Goal: Navigation & Orientation: Find specific page/section

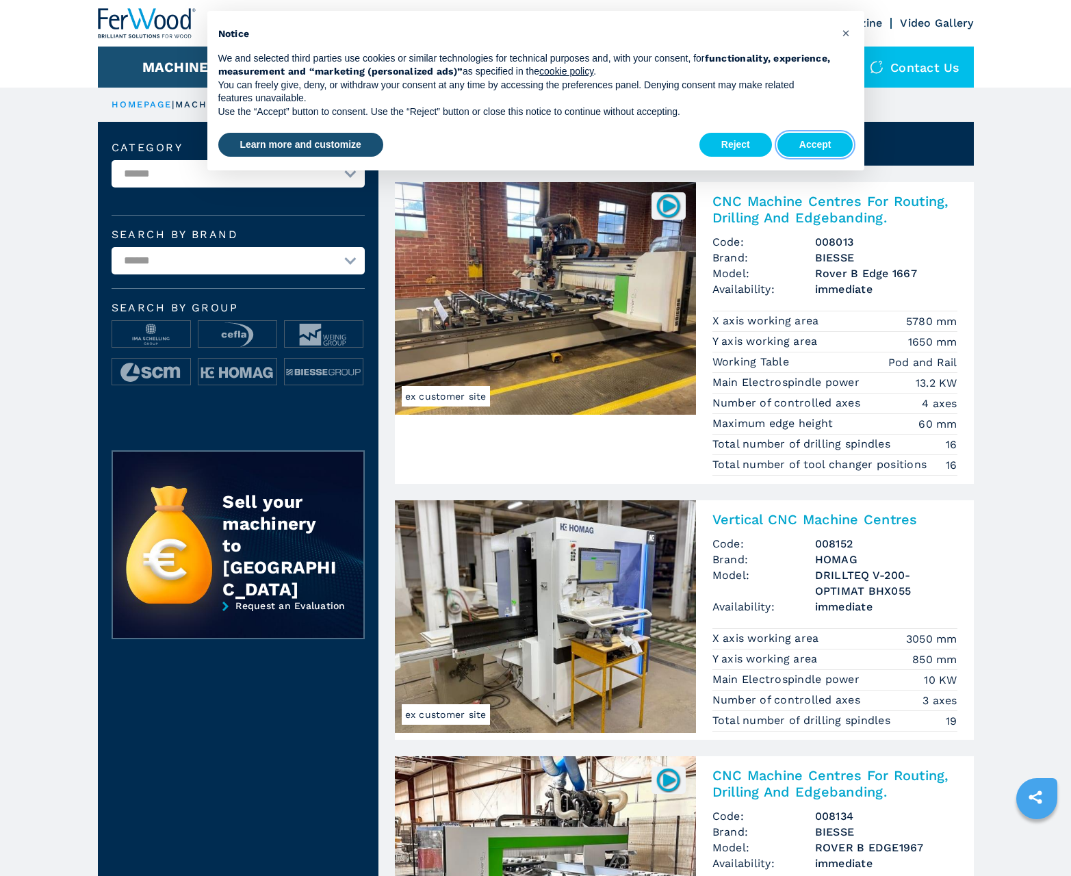
click at [815, 144] on button "Accept" at bounding box center [815, 145] width 76 height 25
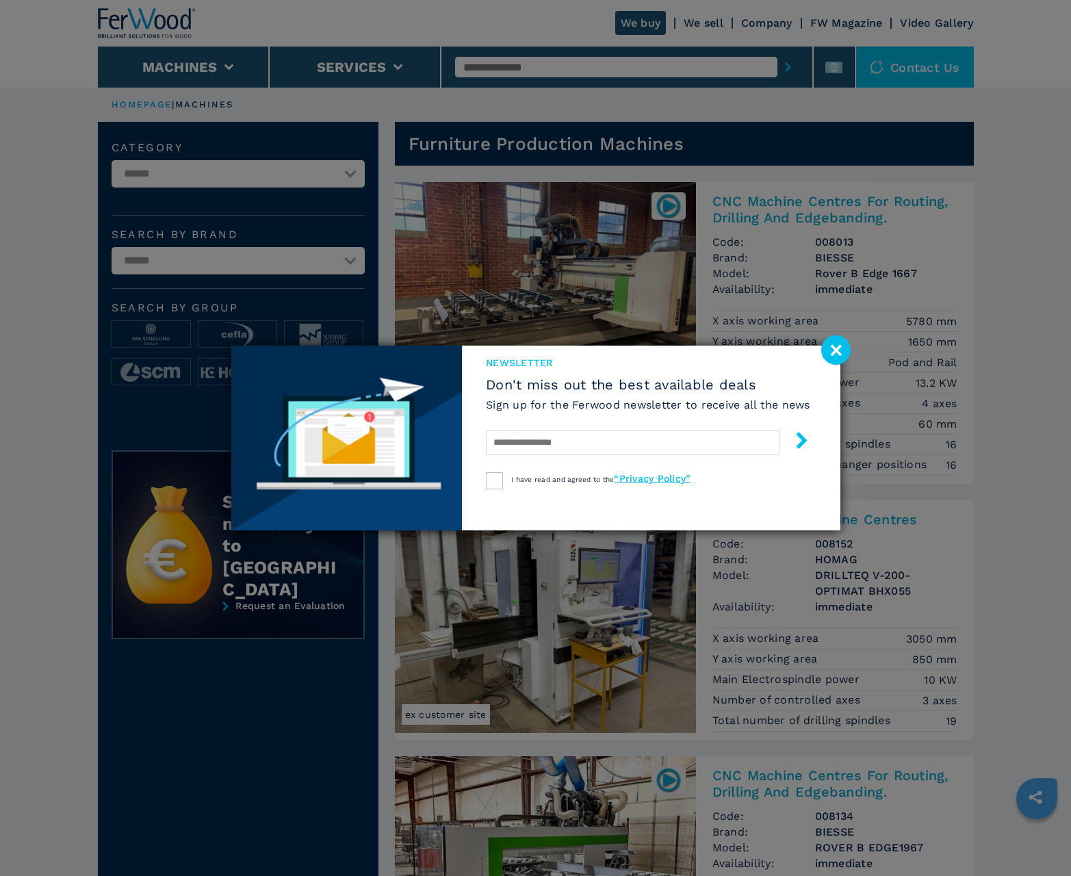
scroll to position [1368, 0]
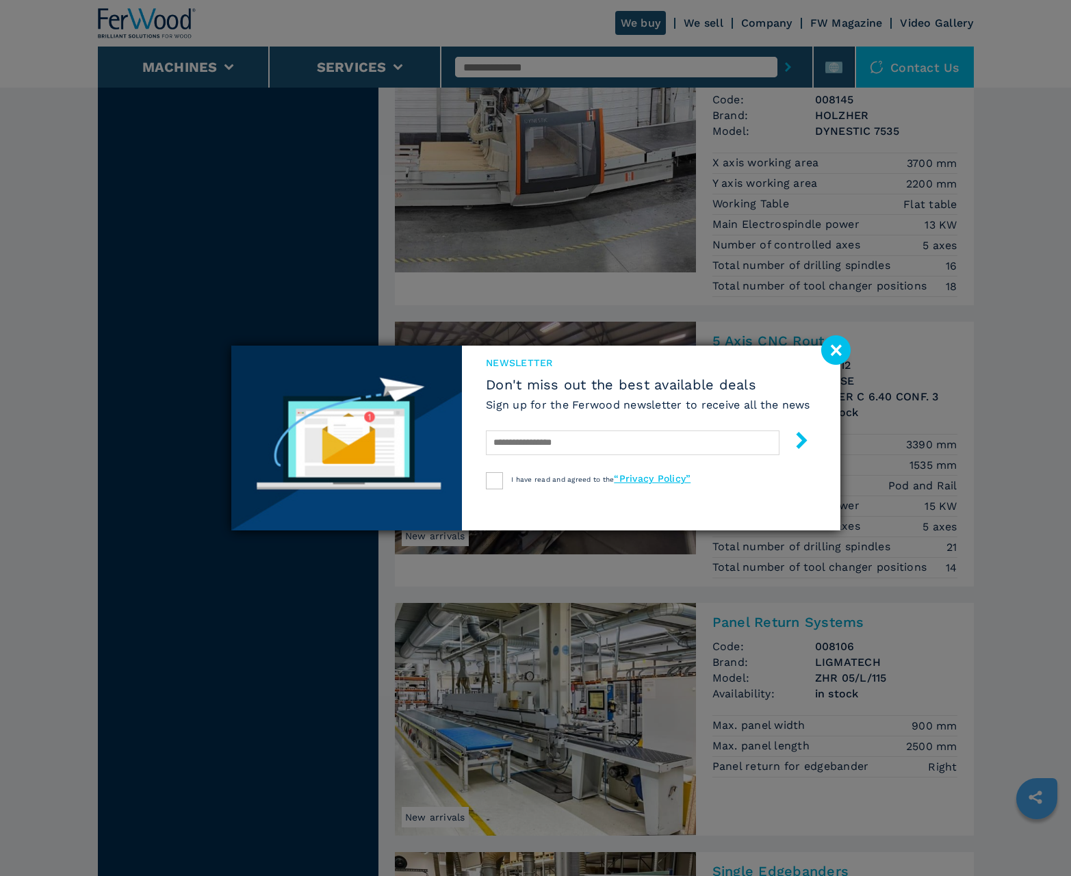
click at [835, 350] on image at bounding box center [835, 349] width 29 height 29
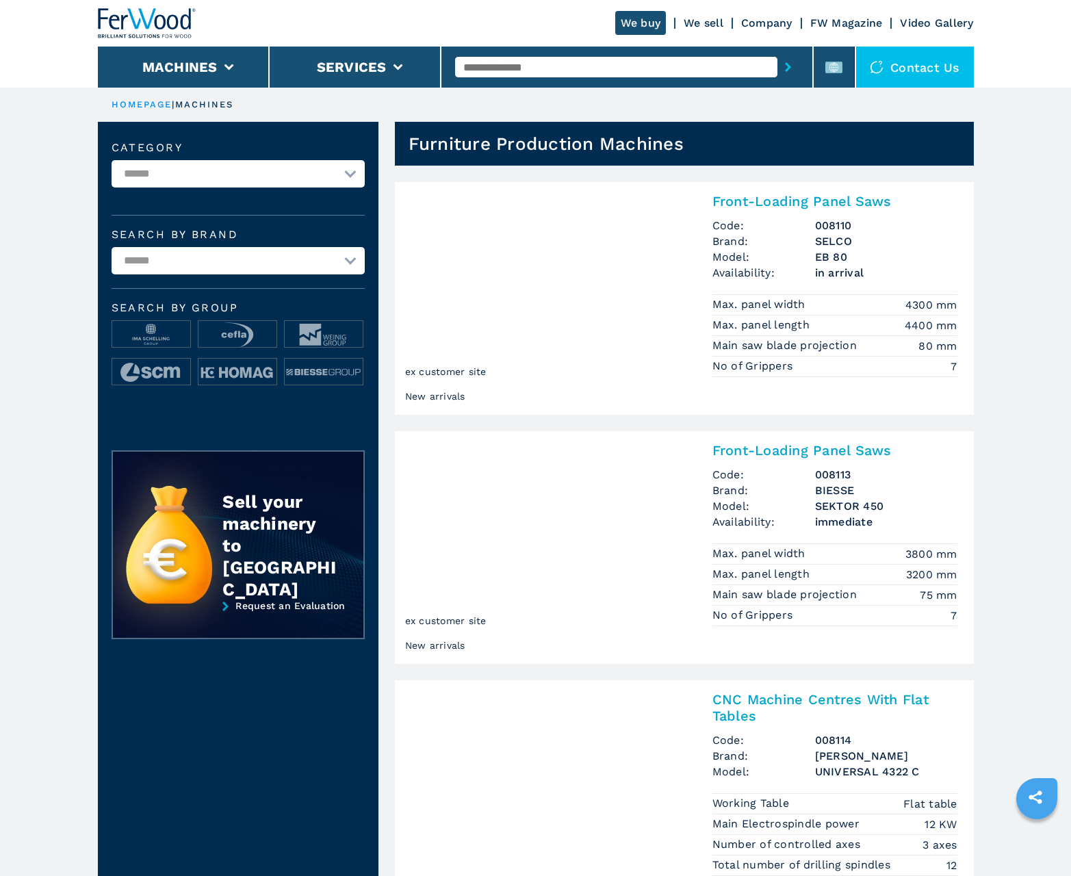
scroll to position [1368, 0]
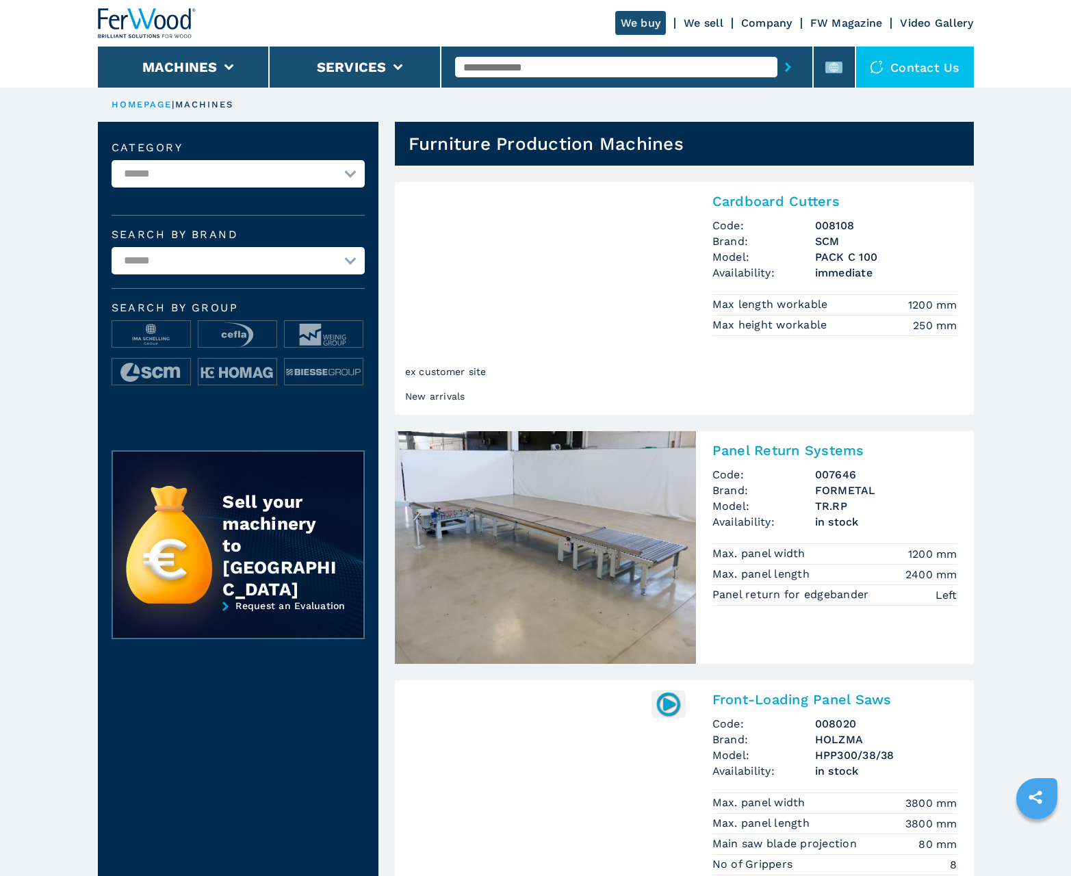
scroll to position [1368, 0]
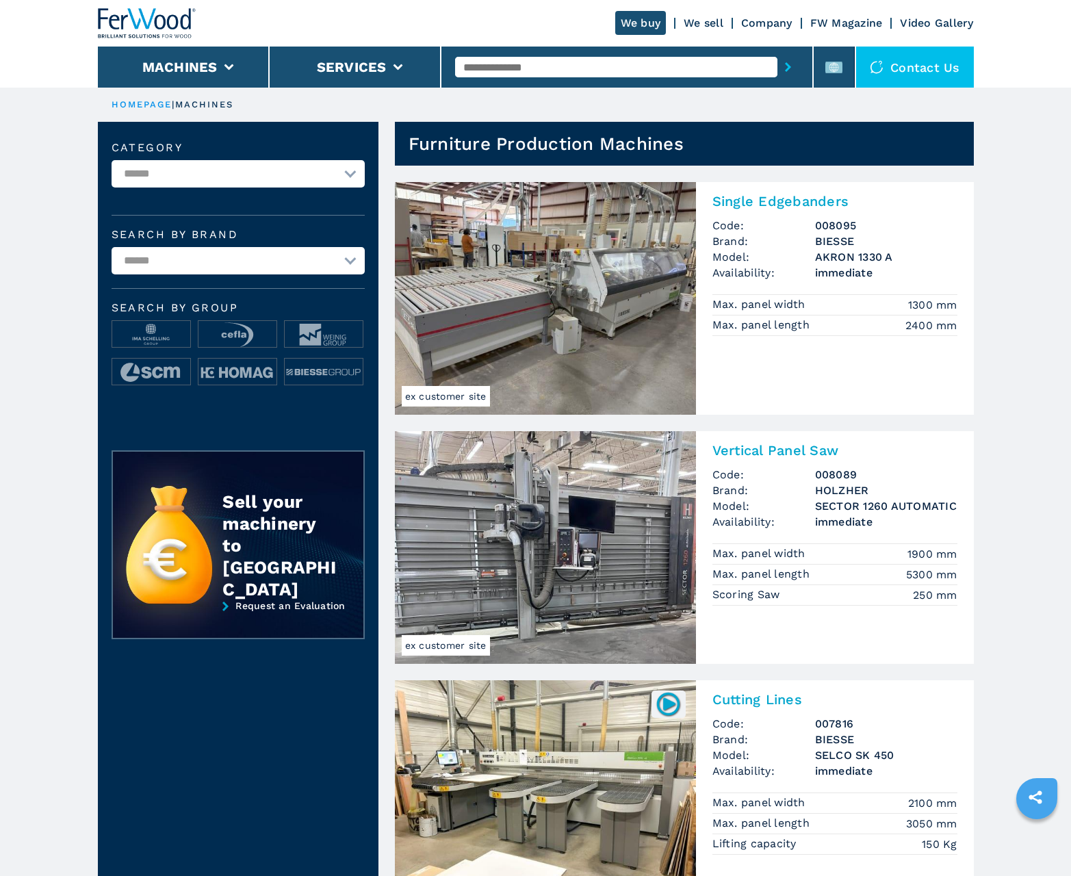
scroll to position [1368, 0]
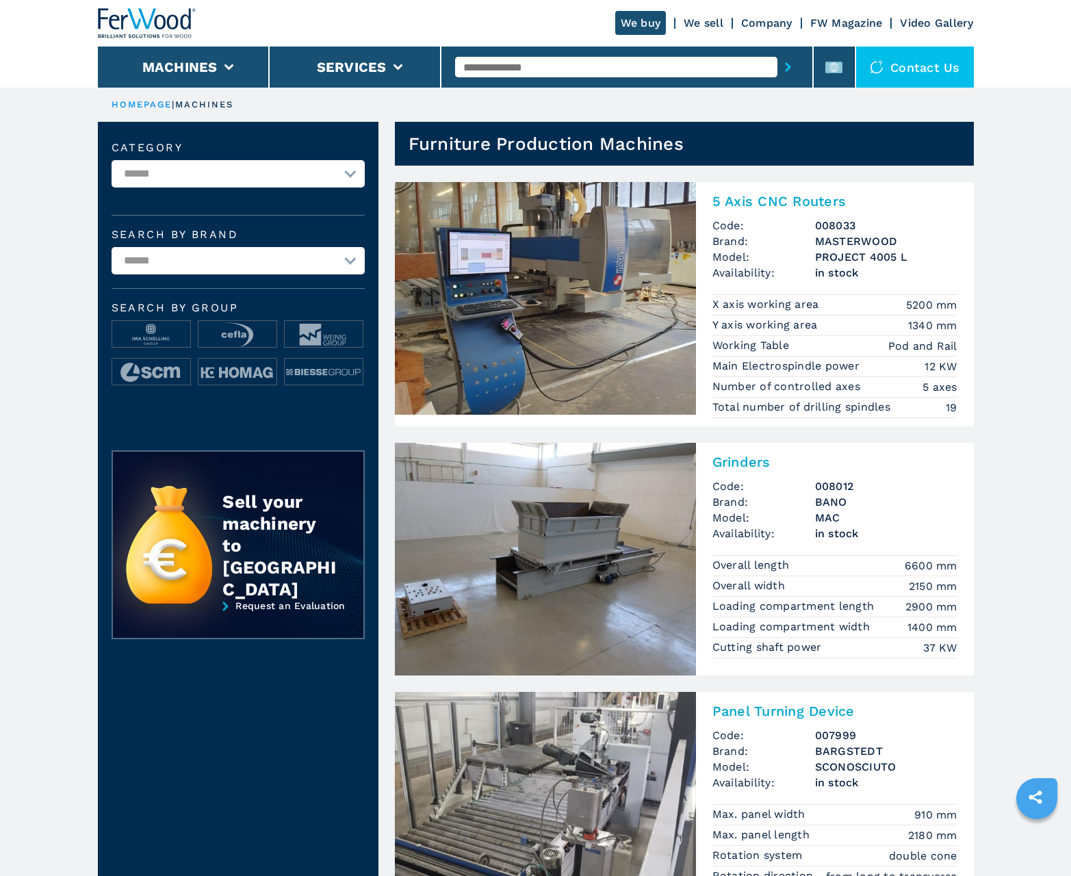
scroll to position [1368, 0]
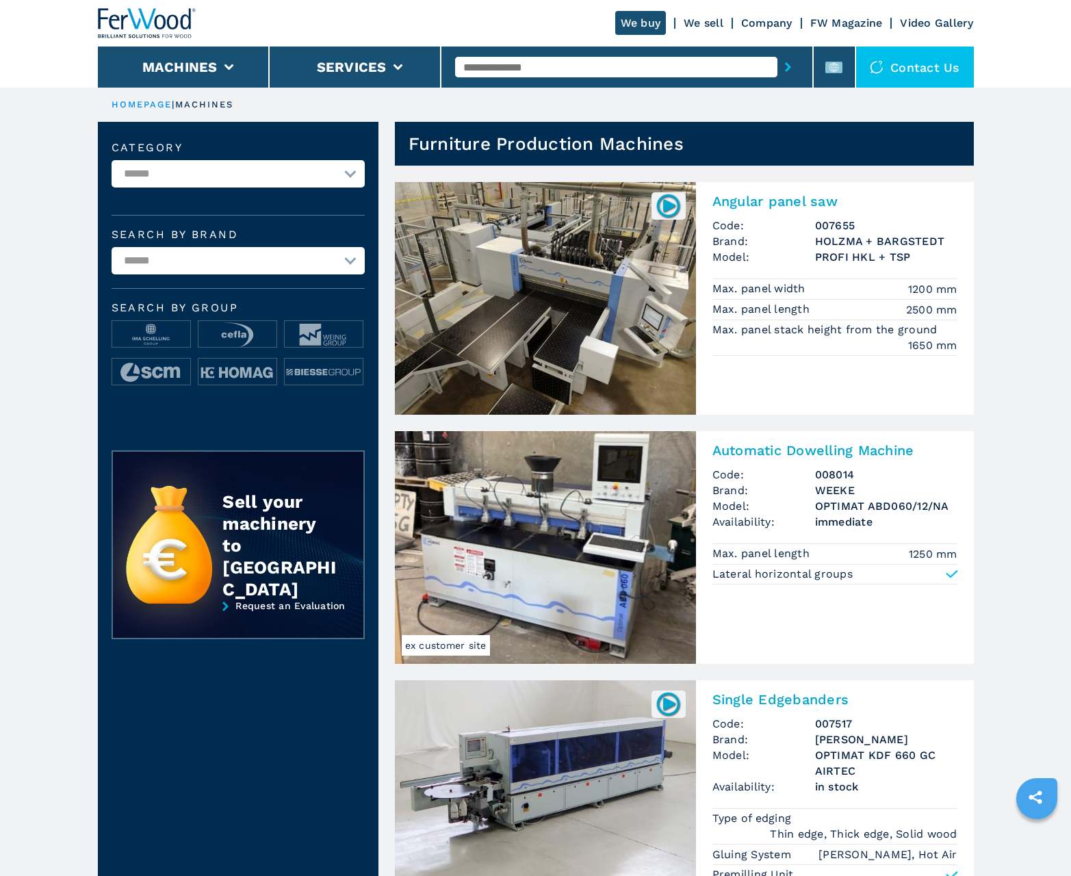
scroll to position [1368, 0]
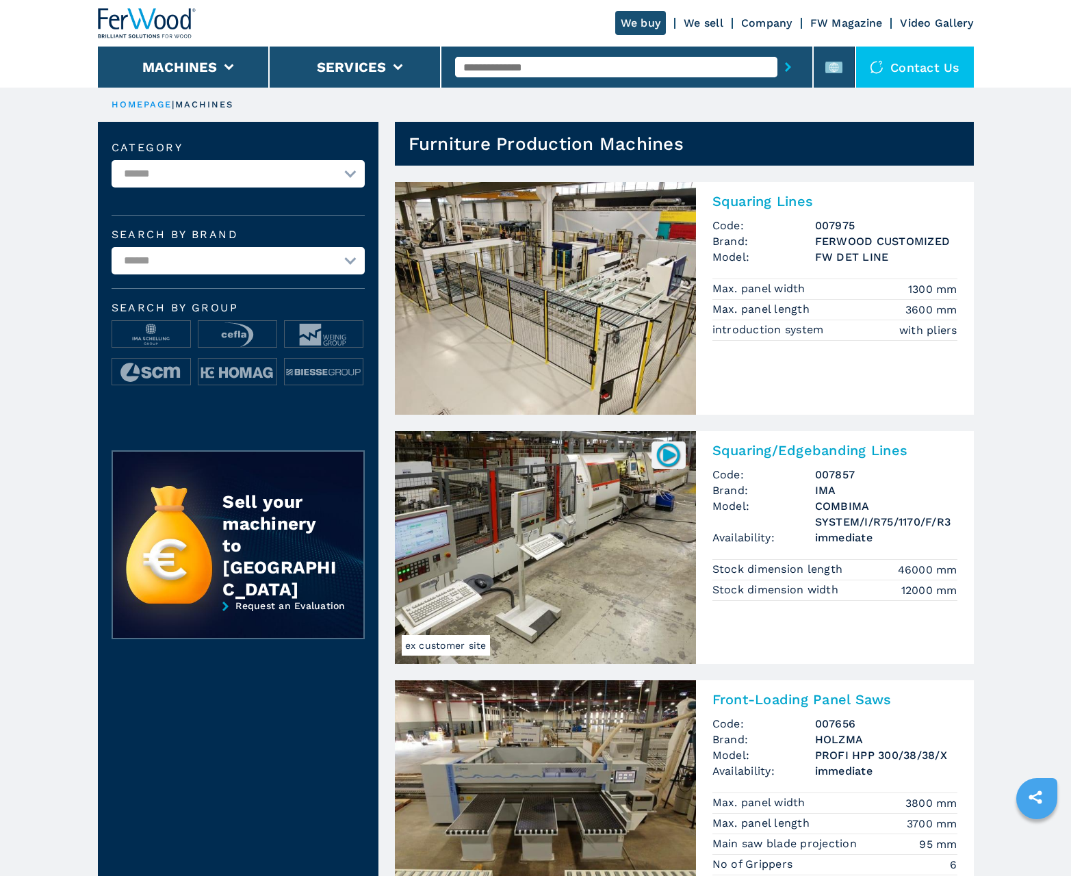
scroll to position [1368, 0]
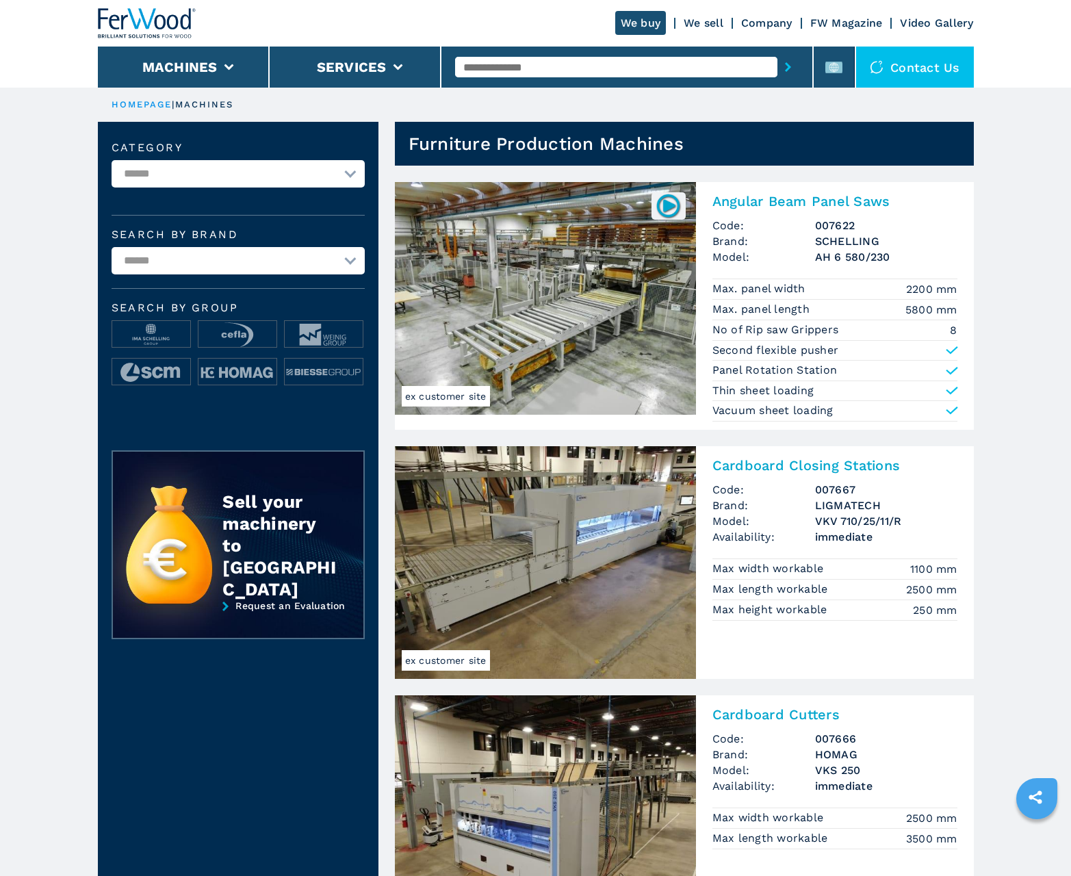
scroll to position [1368, 0]
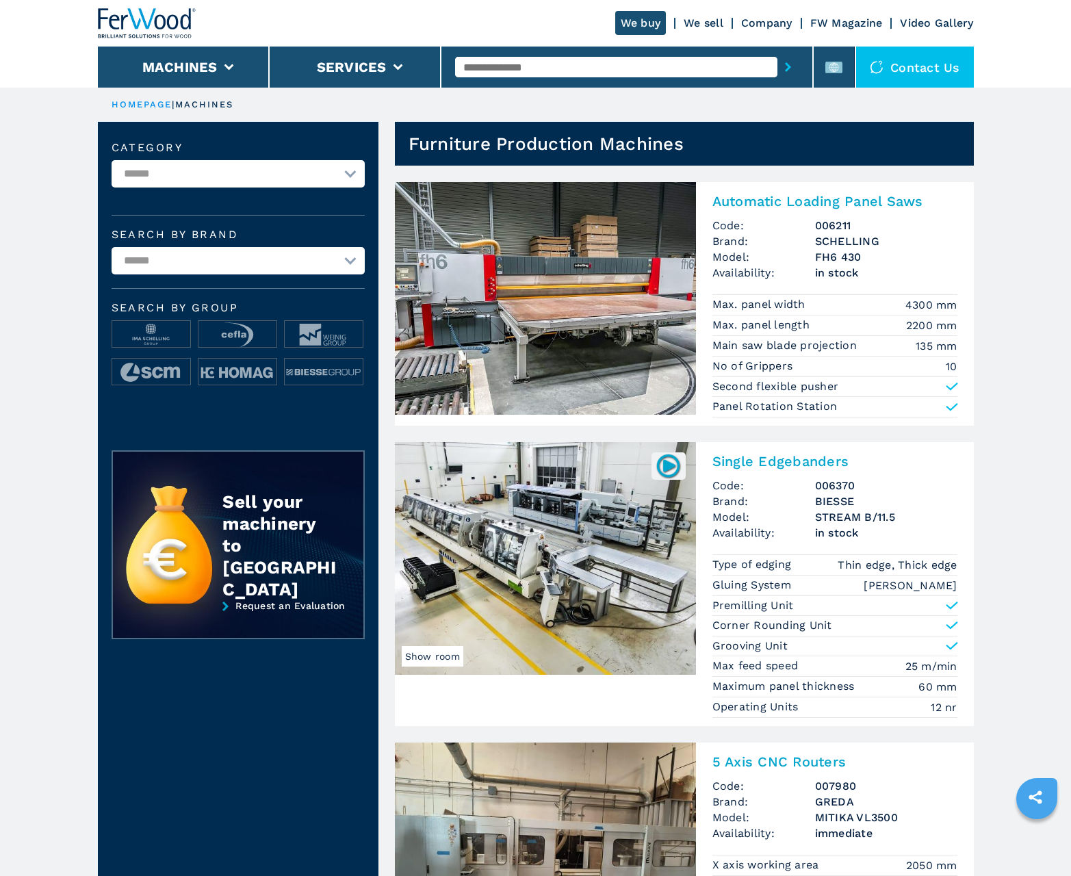
scroll to position [1368, 0]
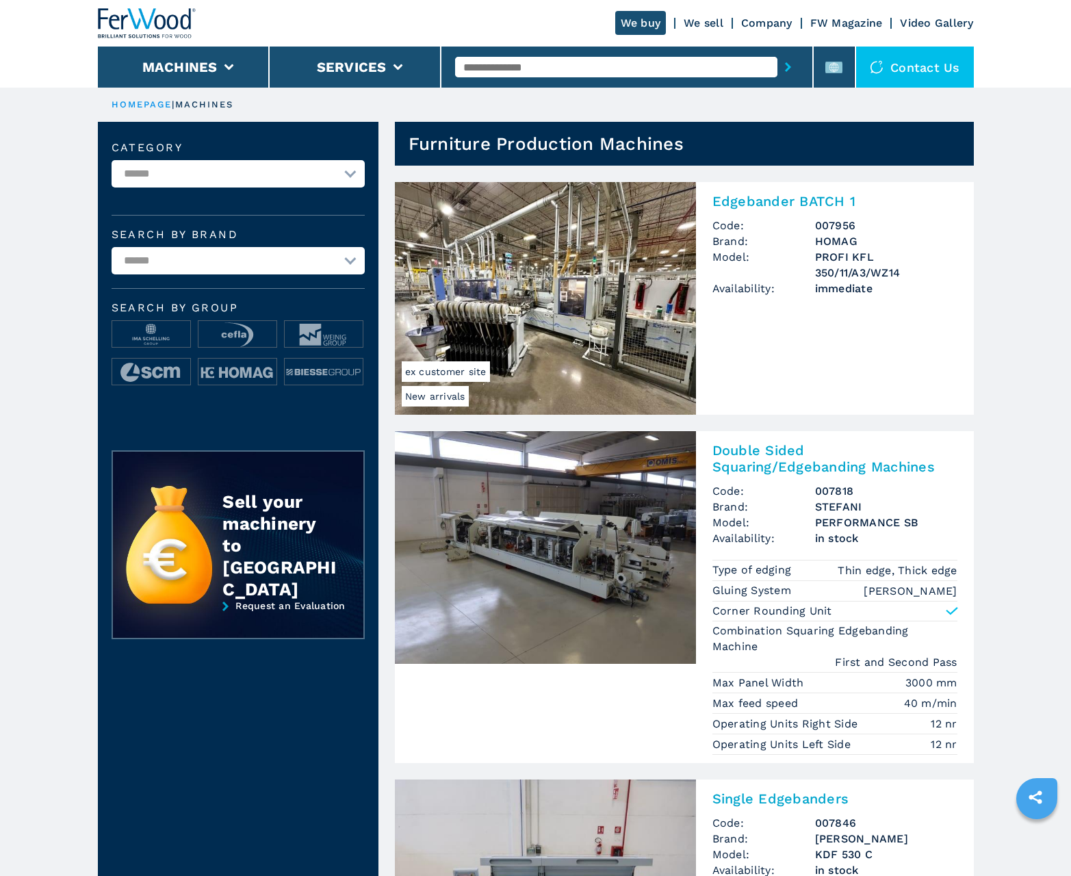
scroll to position [1368, 0]
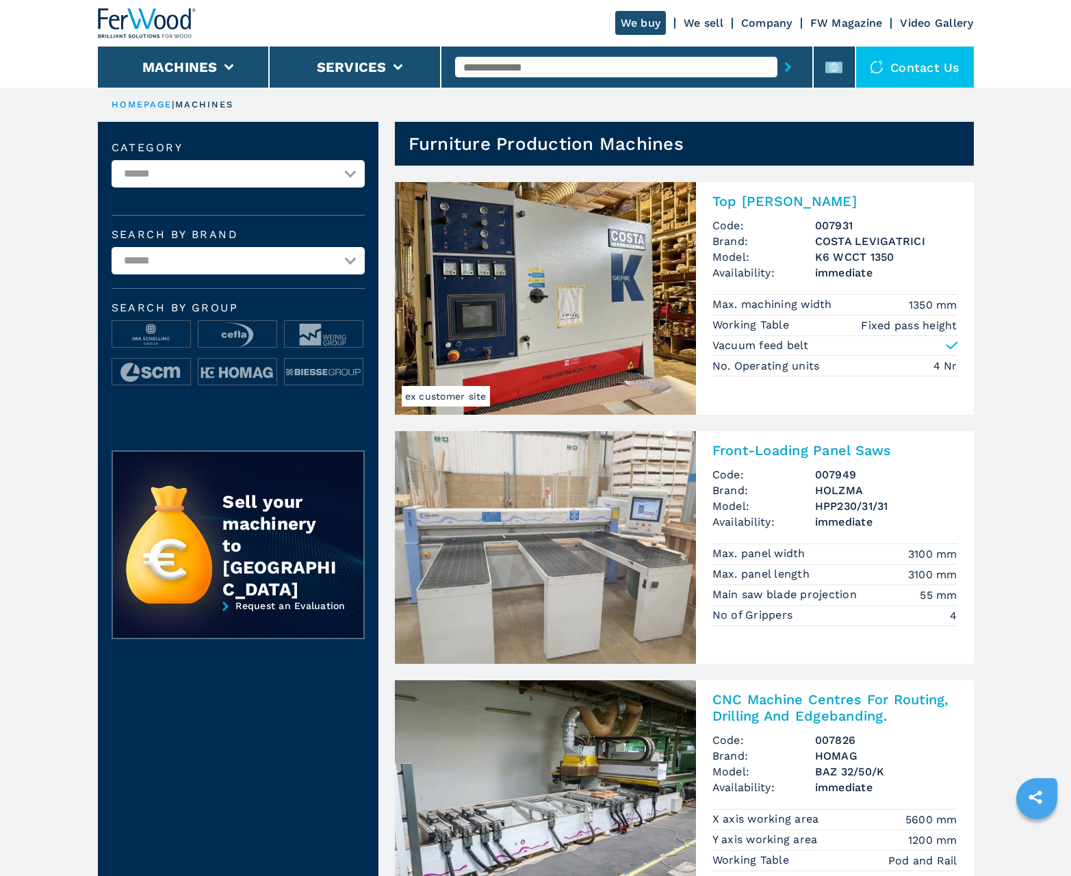
scroll to position [1368, 0]
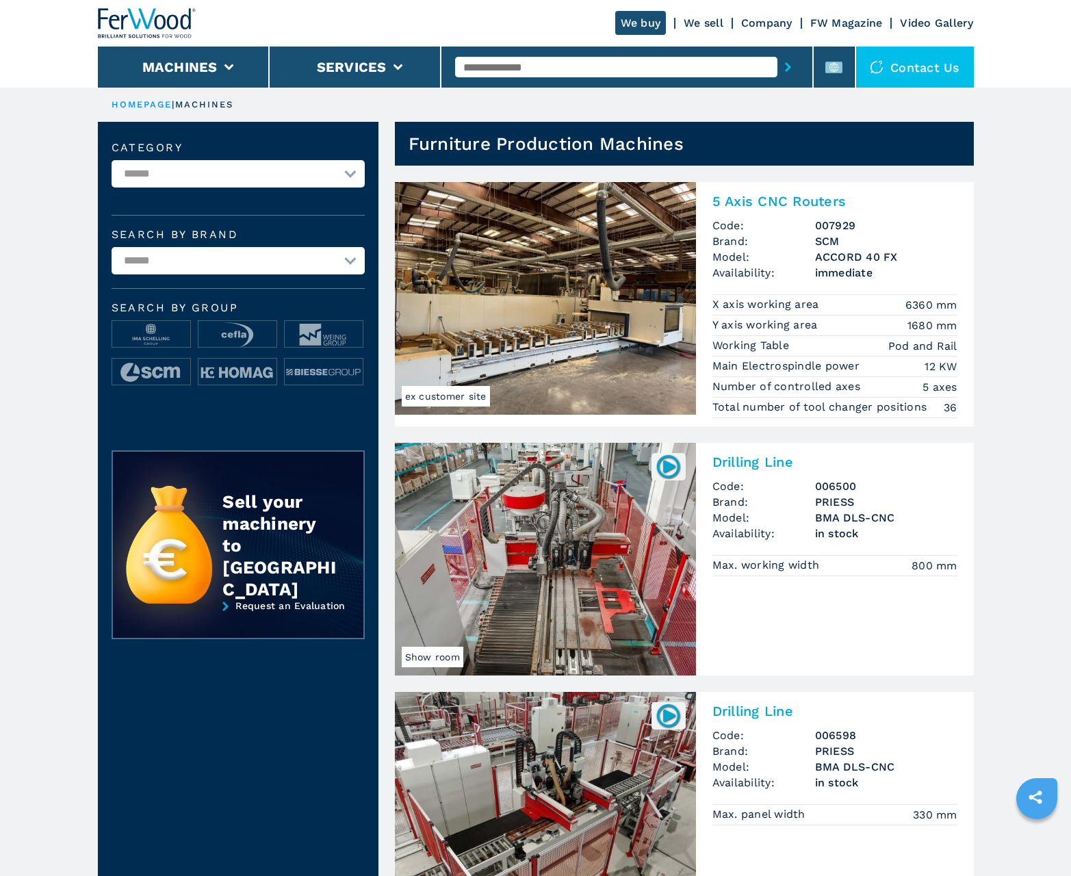
scroll to position [1368, 0]
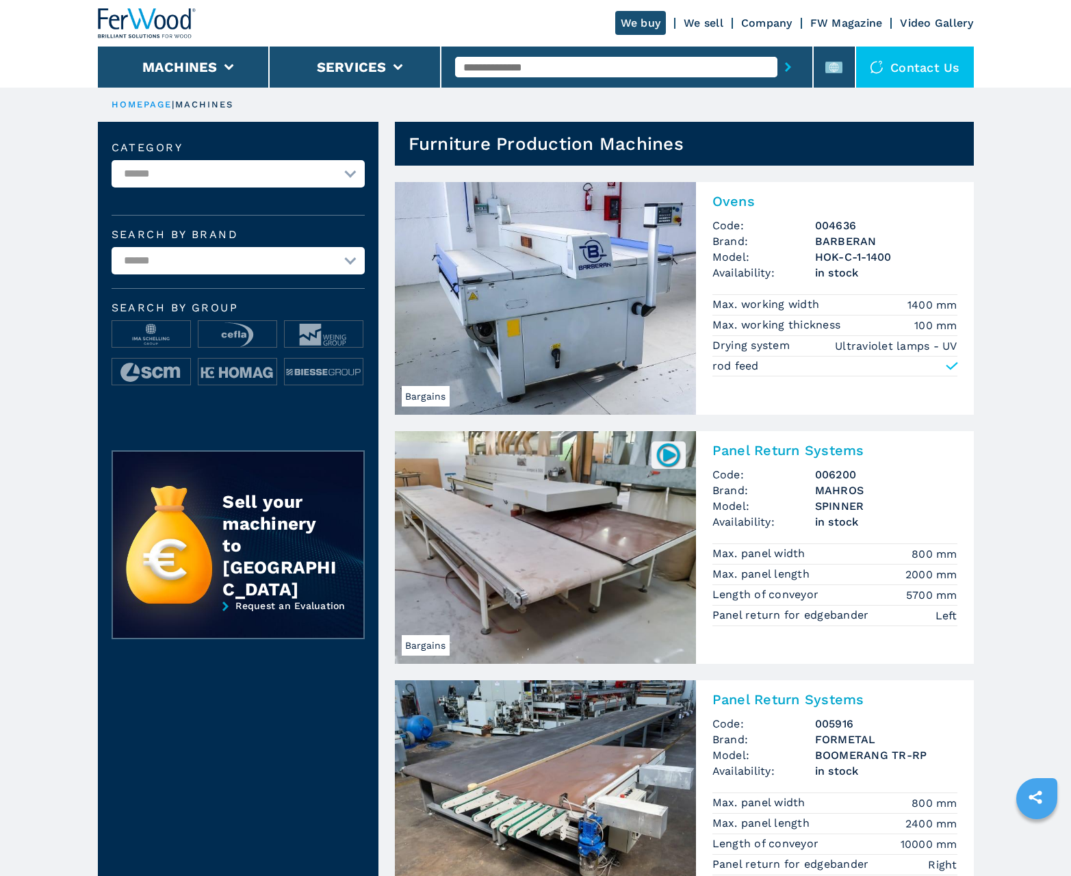
scroll to position [1368, 0]
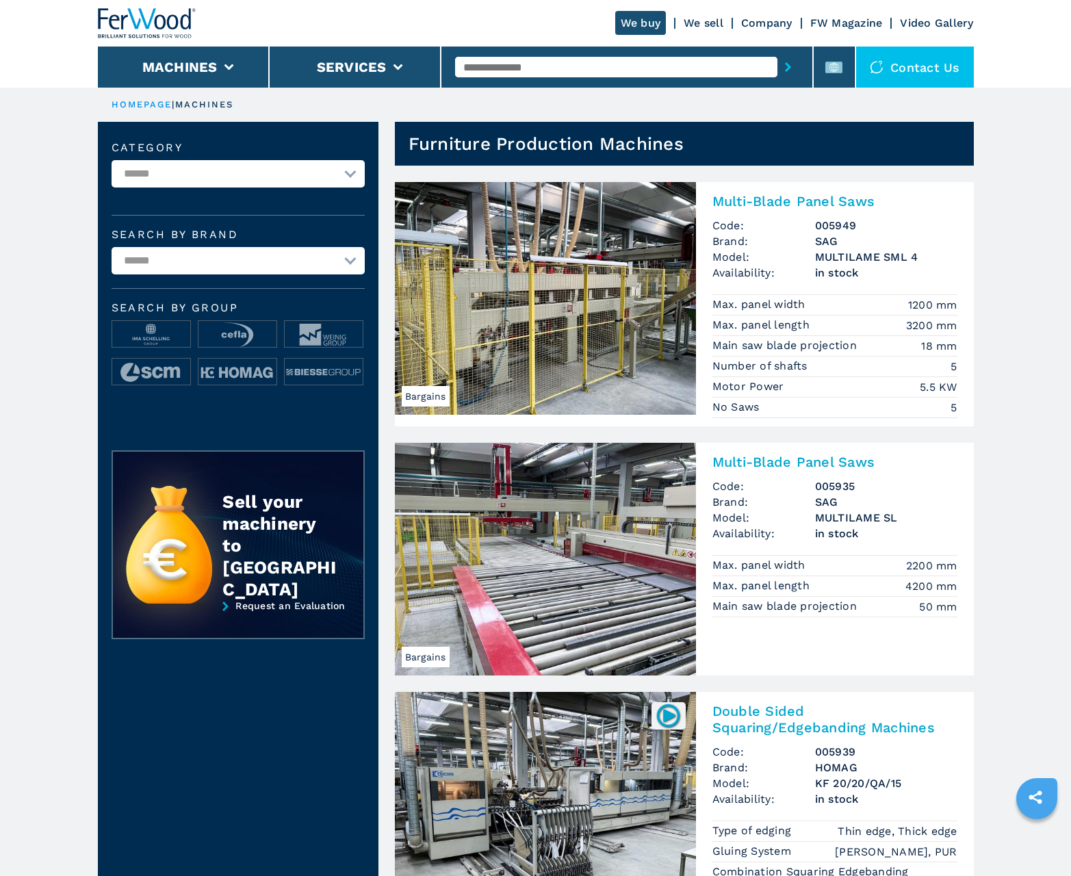
scroll to position [1368, 0]
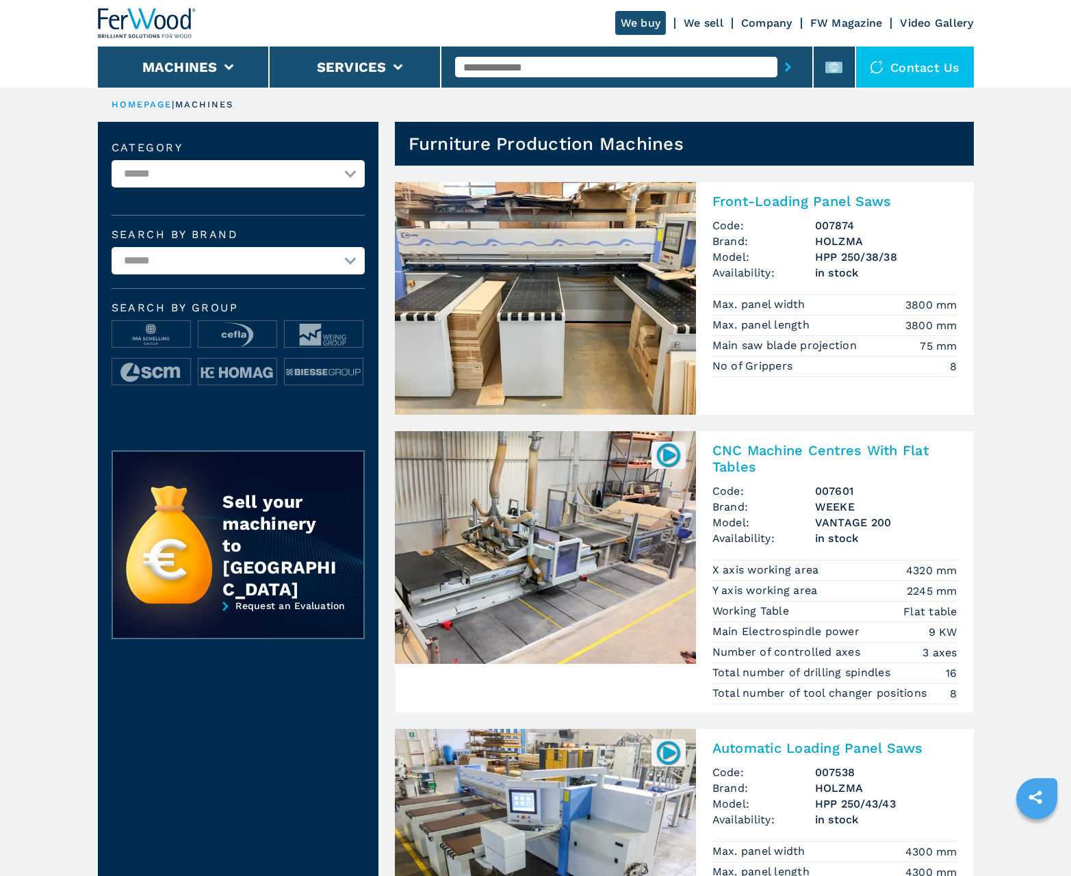
scroll to position [1368, 0]
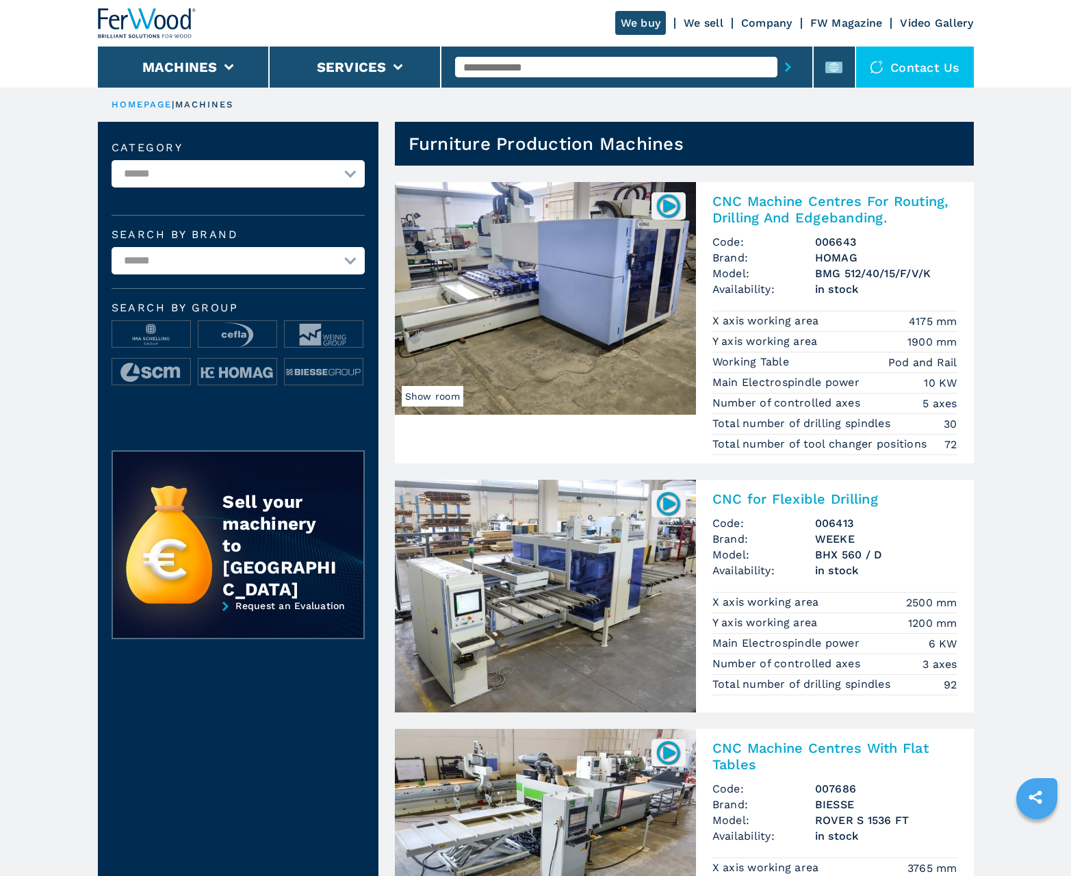
scroll to position [1368, 0]
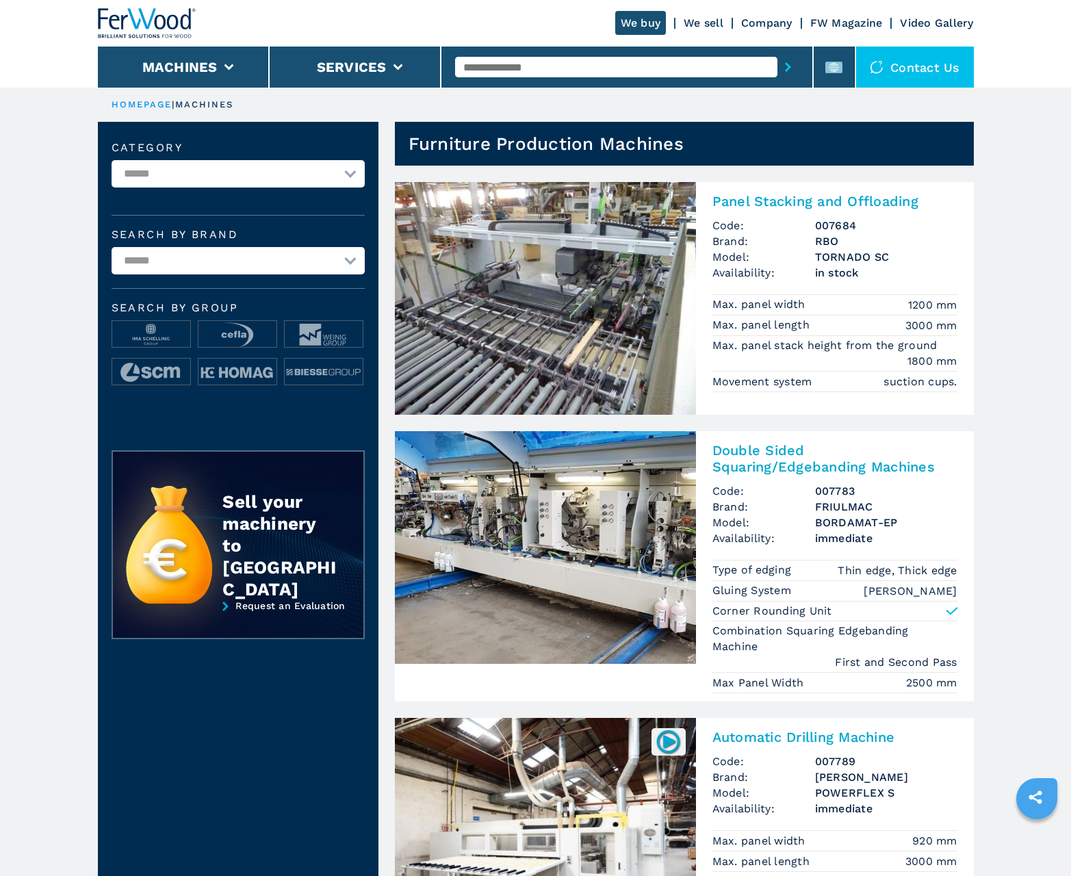
scroll to position [1368, 0]
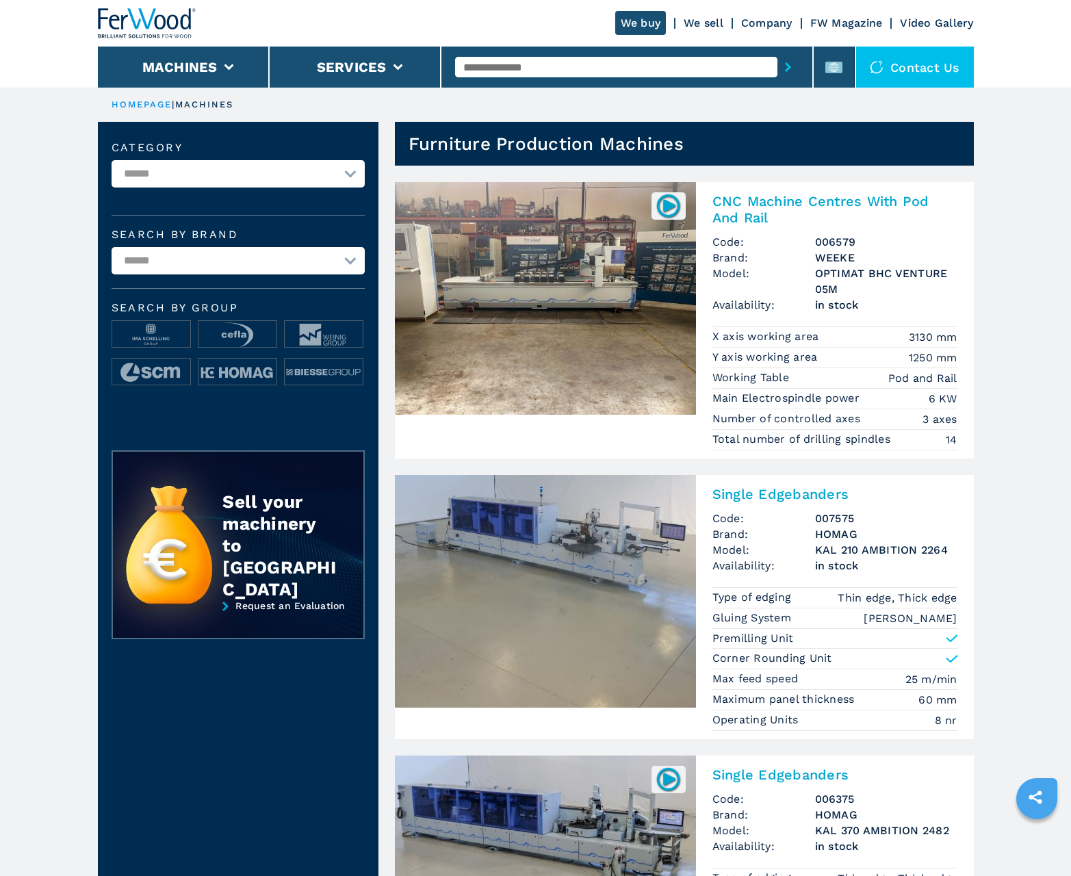
scroll to position [1368, 0]
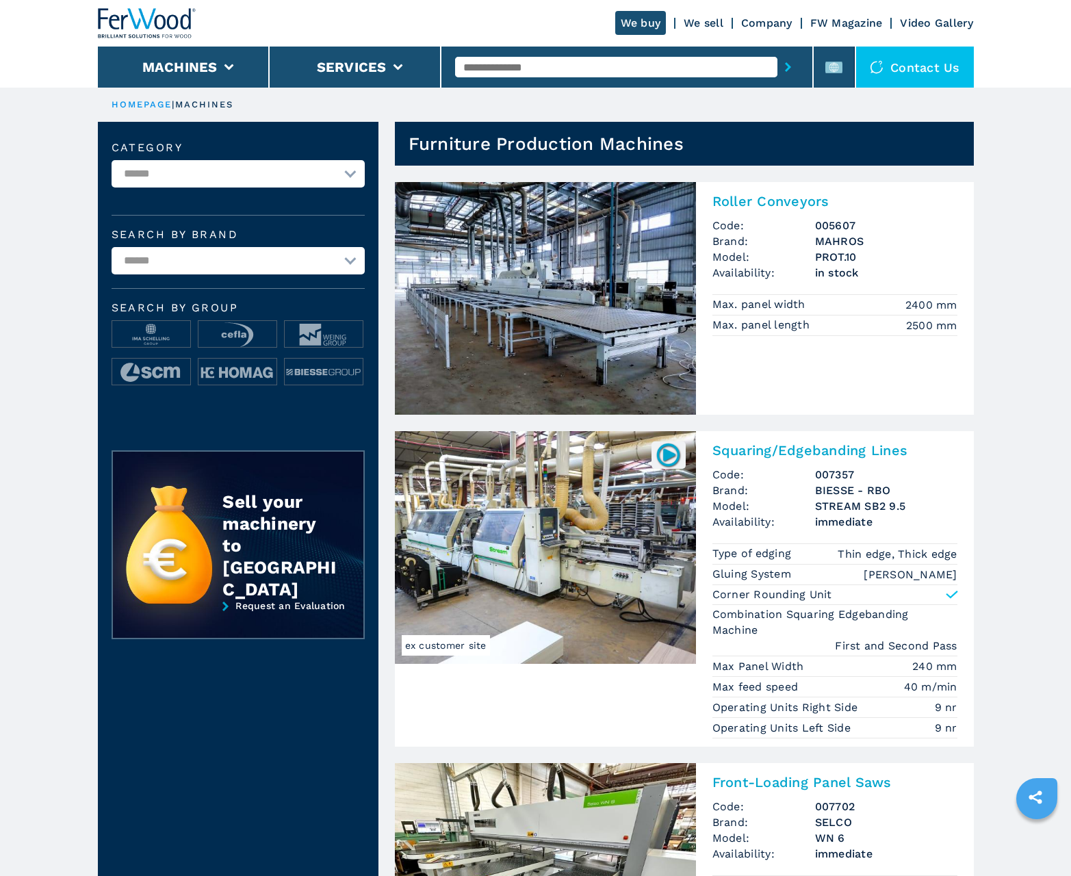
scroll to position [1368, 0]
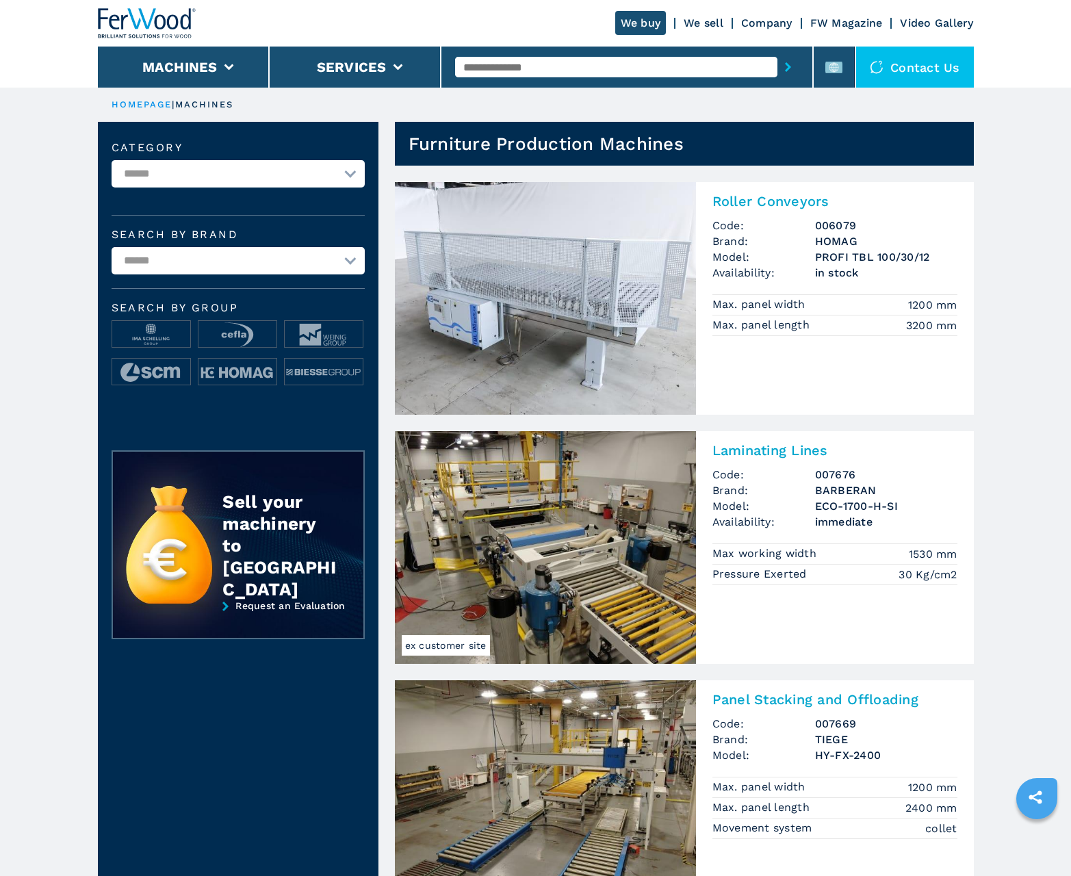
scroll to position [1368, 0]
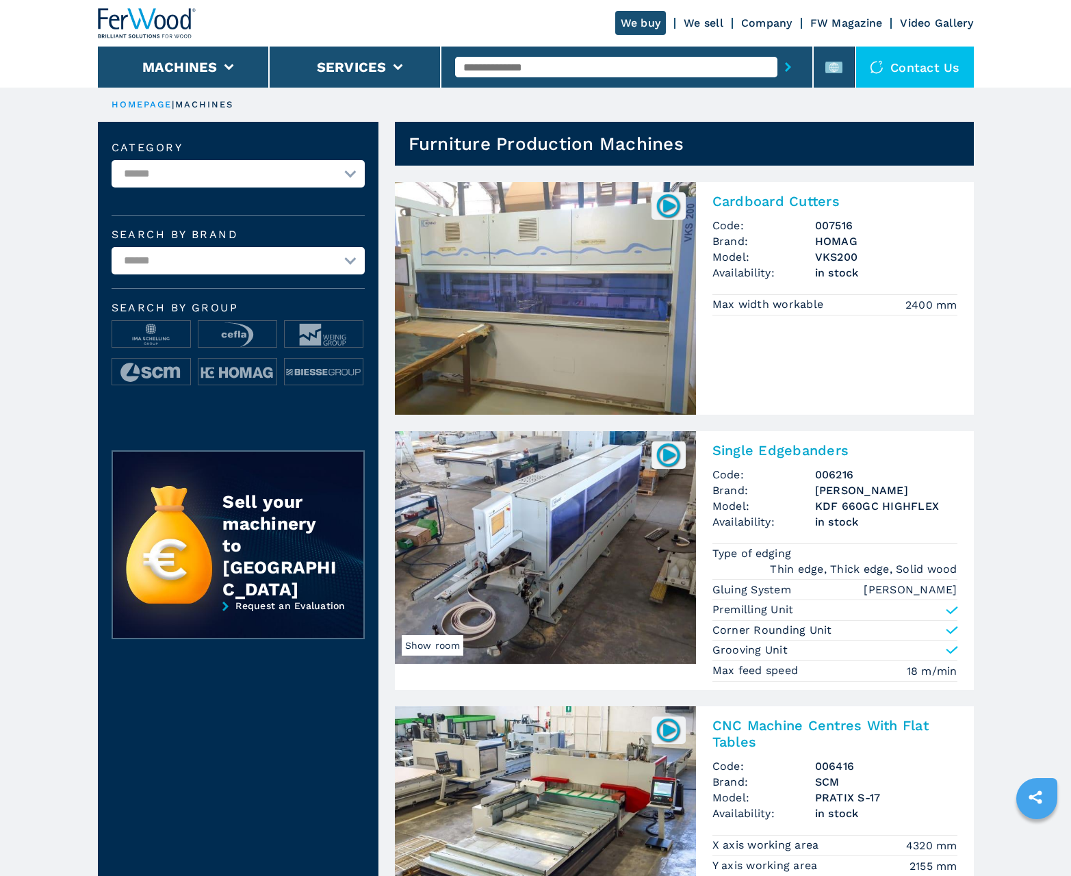
scroll to position [1368, 0]
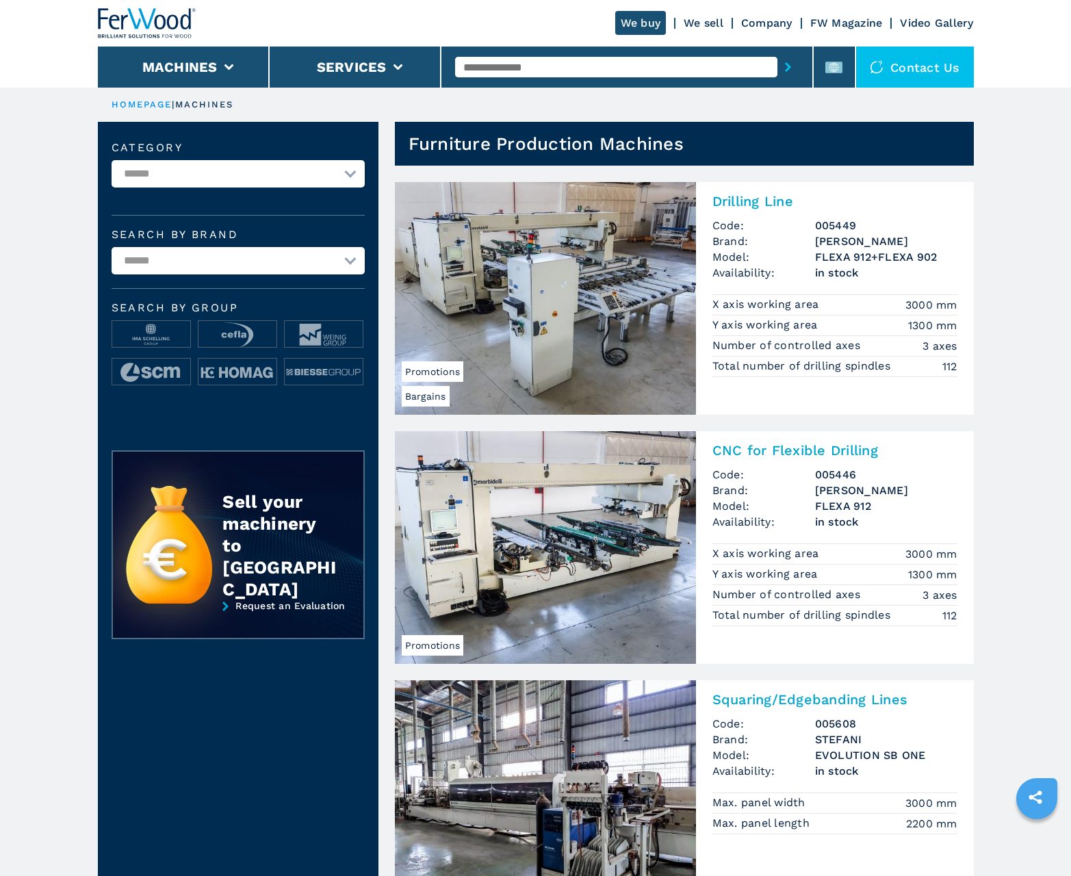
scroll to position [1368, 0]
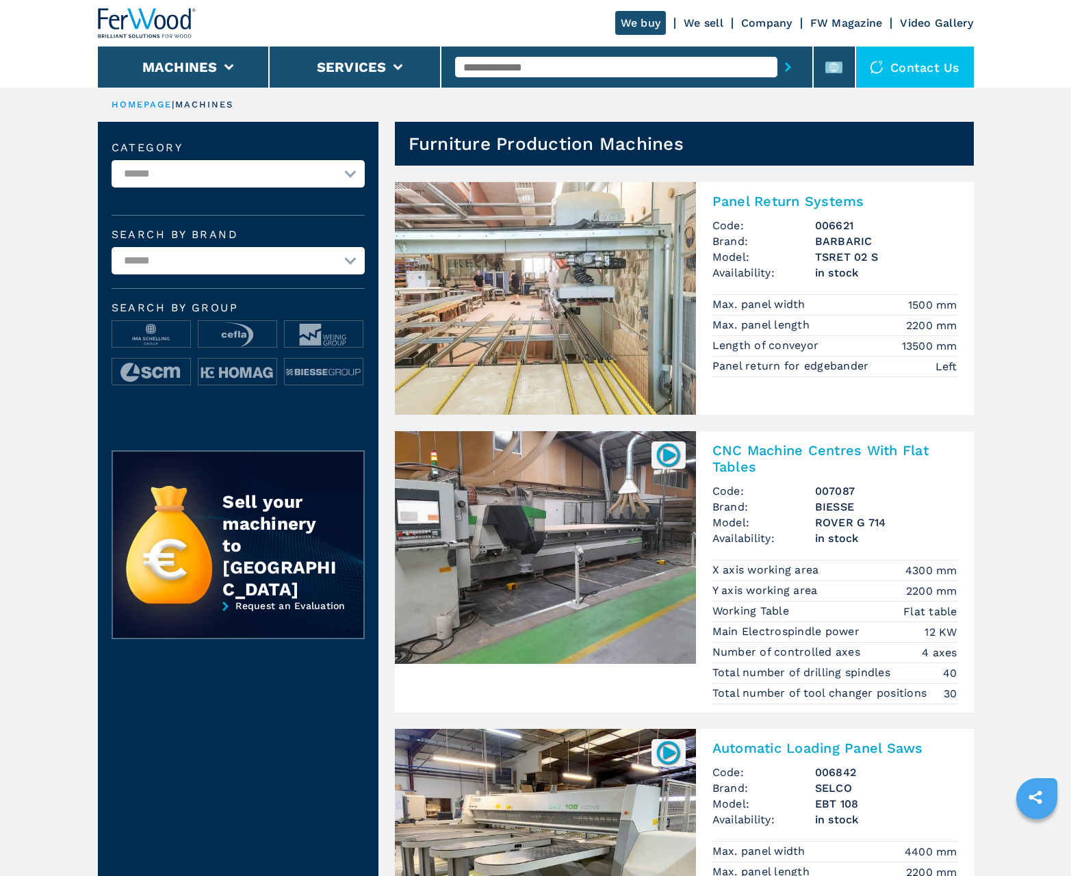
scroll to position [1368, 0]
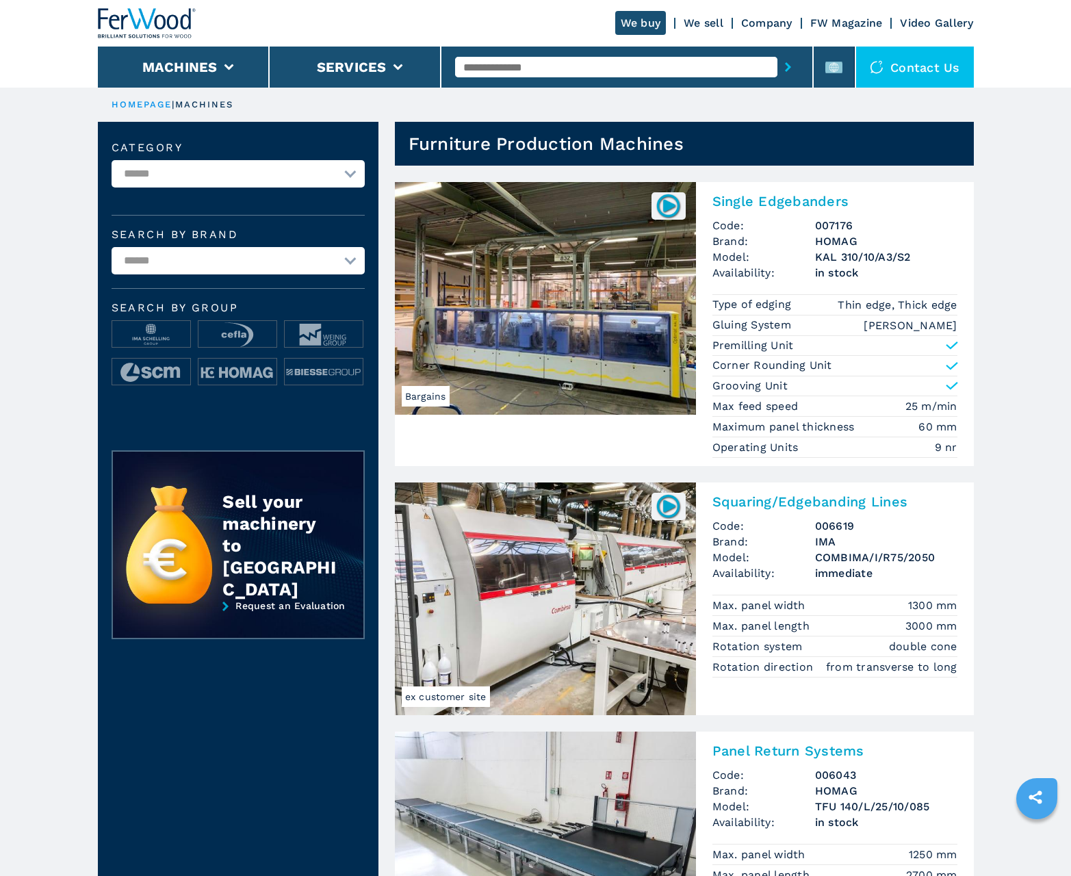
scroll to position [1368, 0]
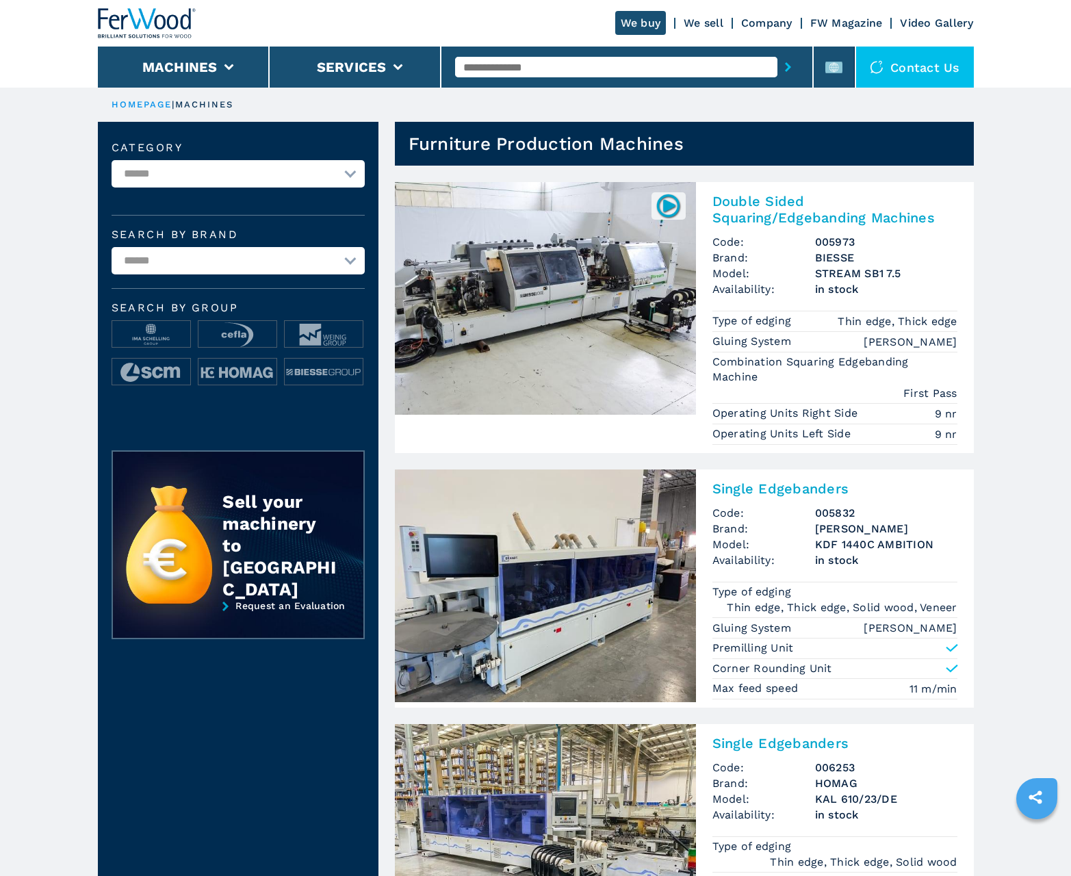
scroll to position [1368, 0]
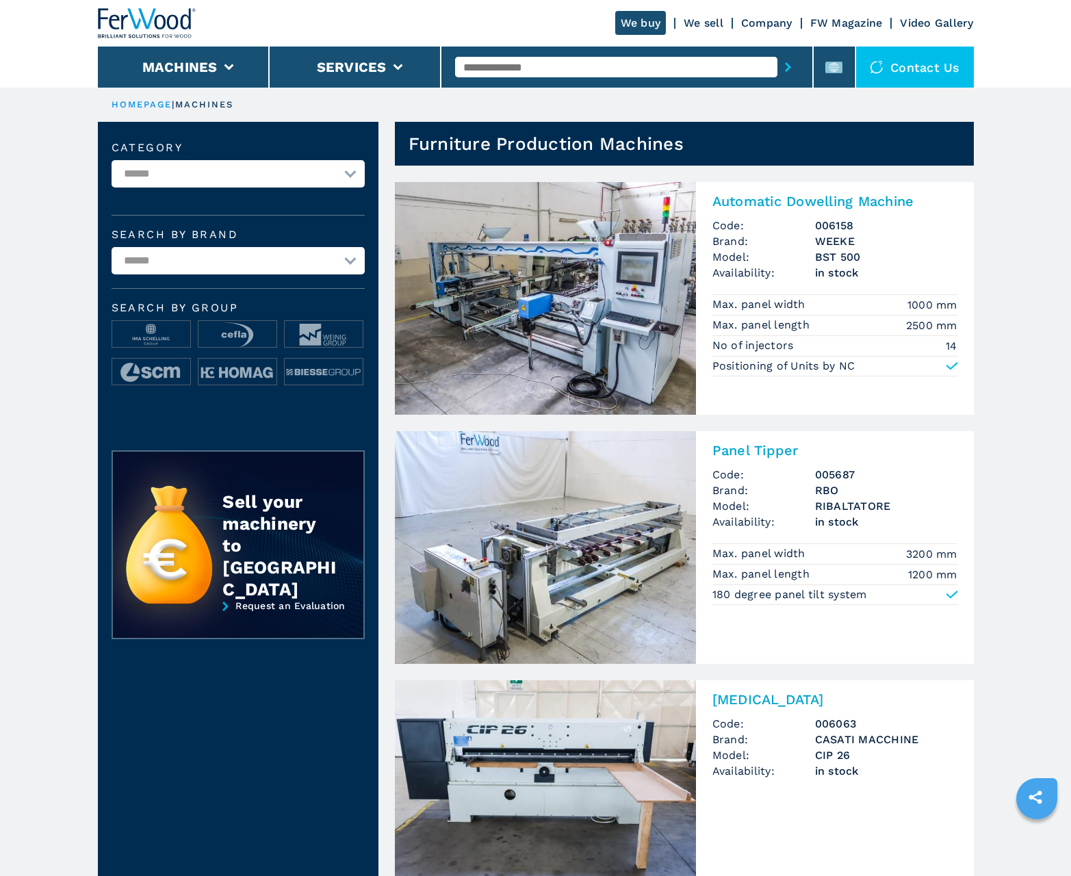
scroll to position [1368, 0]
